Goal: Information Seeking & Learning: Learn about a topic

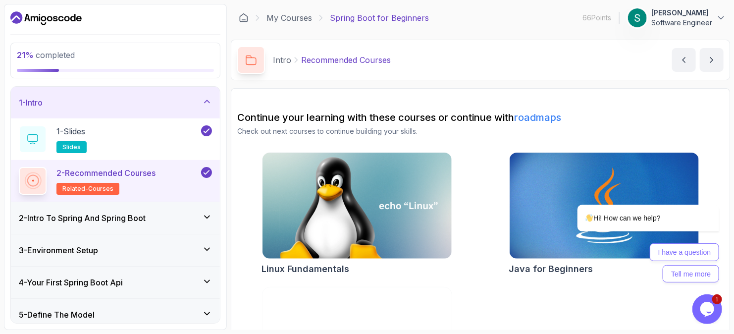
scroll to position [49, 0]
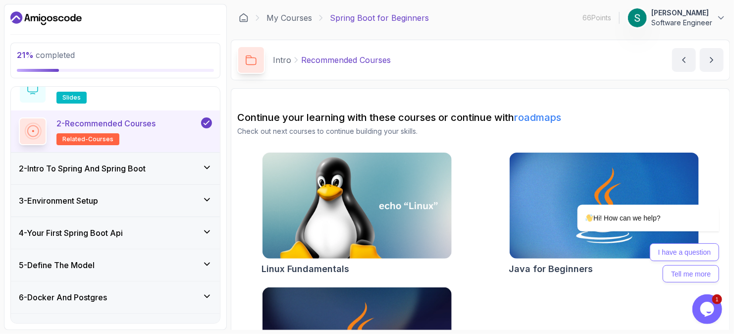
click at [188, 166] on div "2 - Intro To Spring And Spring Boot" at bounding box center [115, 168] width 193 height 12
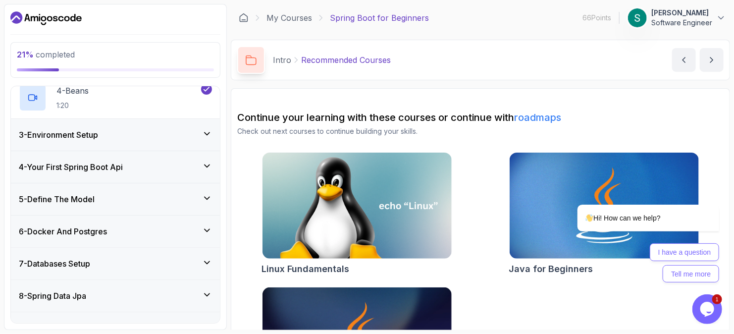
click at [196, 136] on div "3 - Environment Setup" at bounding box center [115, 135] width 193 height 12
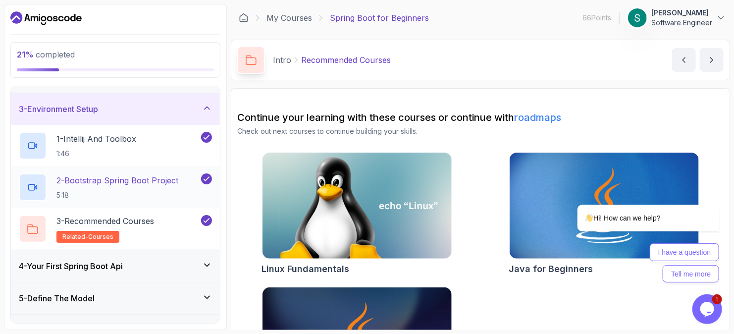
scroll to position [74, 0]
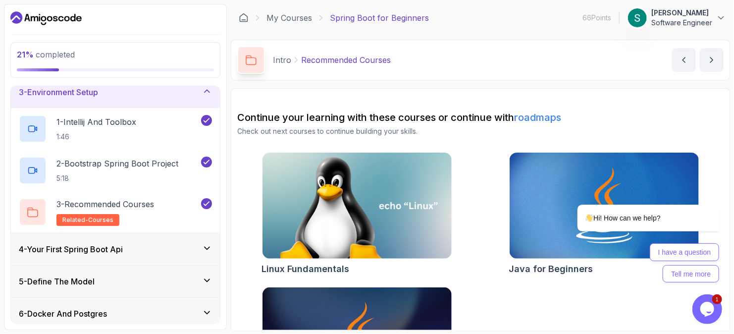
click at [197, 241] on div "4 - Your First Spring Boot Api" at bounding box center [115, 249] width 209 height 32
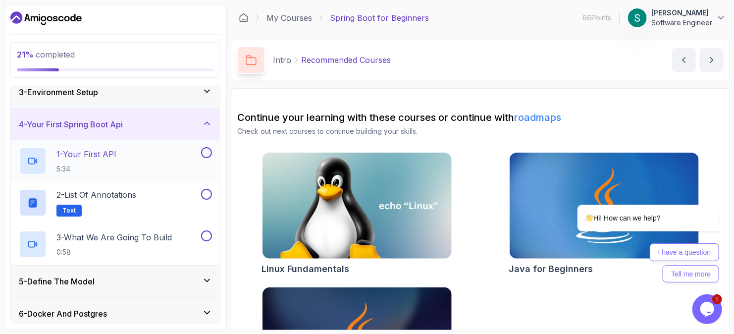
click at [104, 164] on p "5:34" at bounding box center [86, 169] width 60 height 10
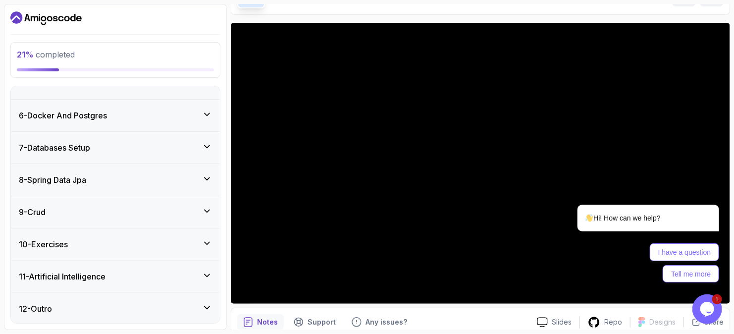
scroll to position [48, 0]
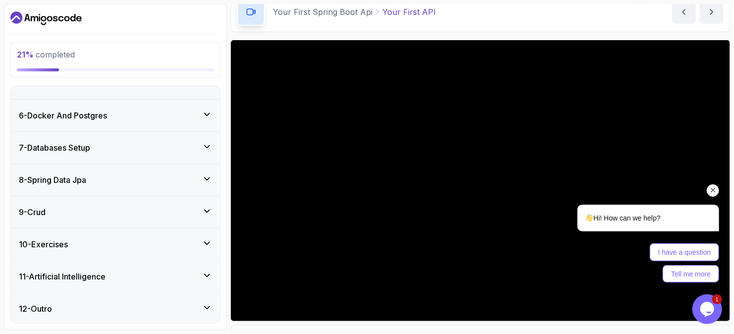
click at [712, 188] on icon "Chat attention grabber" at bounding box center [712, 189] width 9 height 9
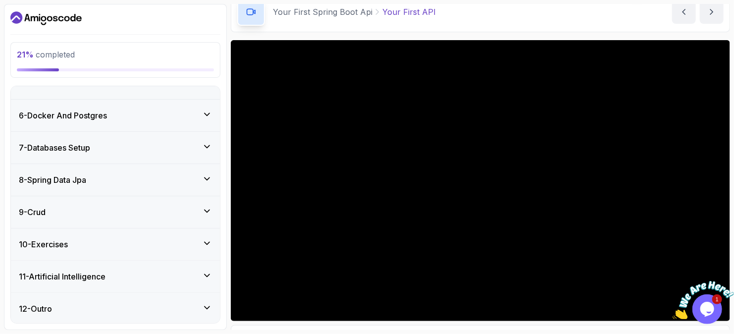
click at [599, 10] on div "Your First Spring Boot Api Your First API Your First API by [PERSON_NAME]" at bounding box center [480, 12] width 499 height 41
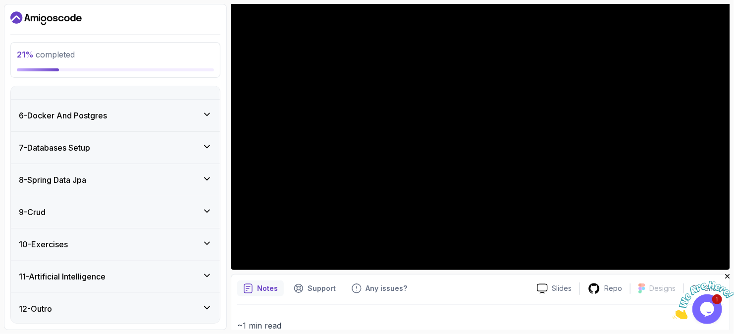
scroll to position [49, 0]
